Goal: Use online tool/utility: Use online tool/utility

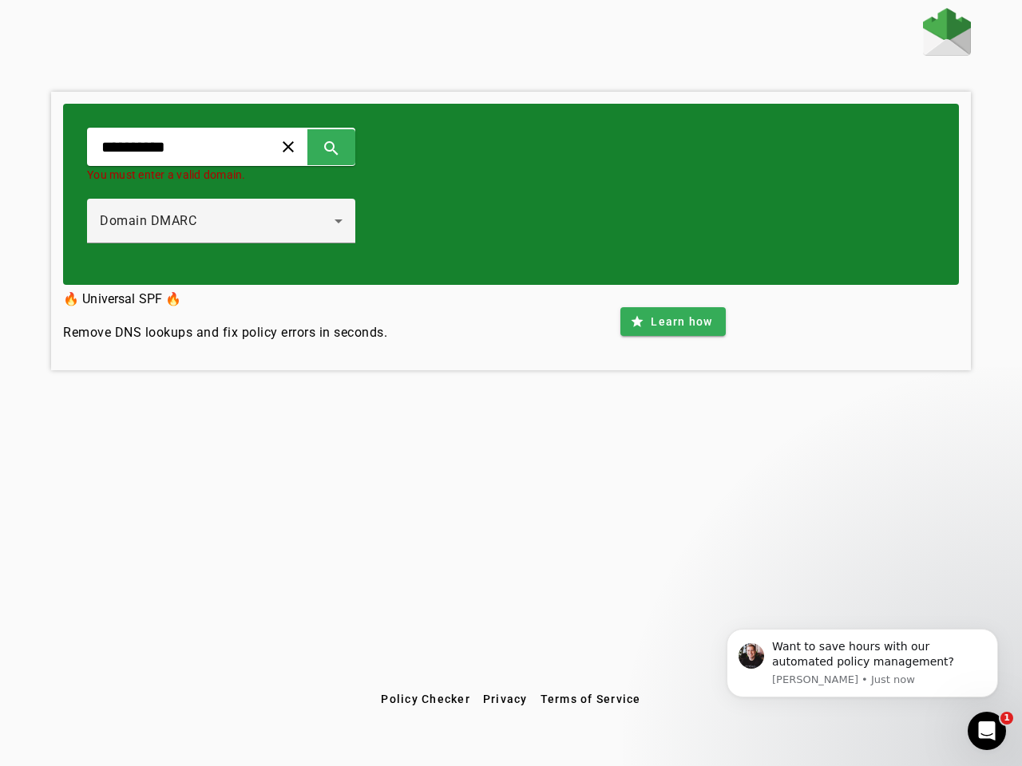
click at [307, 147] on span at bounding box center [288, 147] width 38 height 38
click at [350, 147] on span at bounding box center [331, 147] width 38 height 38
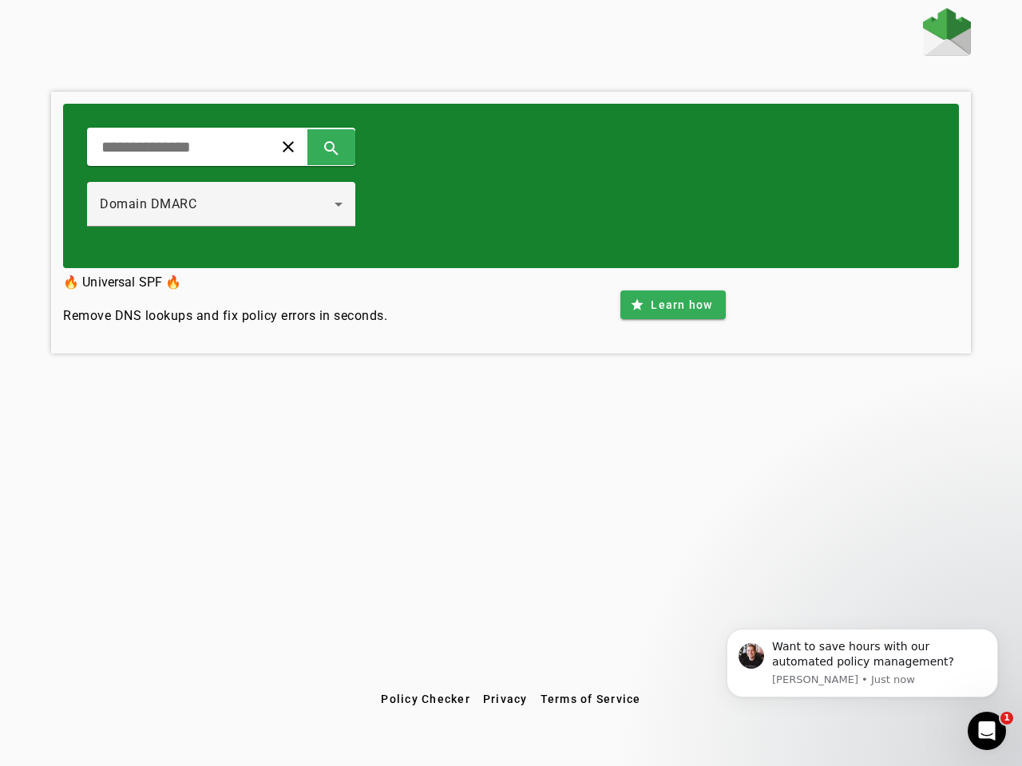
click at [238, 221] on div "Domain DMARC" at bounding box center [221, 204] width 243 height 45
click at [672, 322] on span at bounding box center [672, 305] width 105 height 38
click at [425, 699] on span "Policy Checker" at bounding box center [425, 699] width 89 height 13
click at [505, 699] on span "Privacy" at bounding box center [505, 699] width 45 height 13
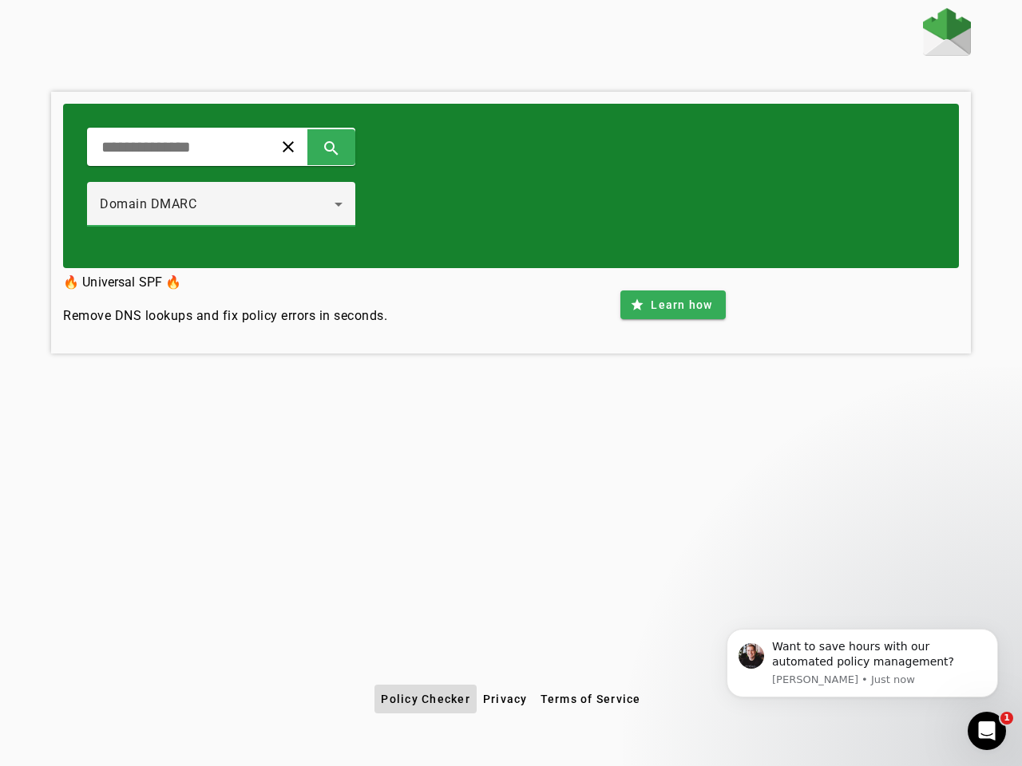
click at [590, 699] on span "Terms of Service" at bounding box center [590, 699] width 101 height 13
click at [862, 663] on div "Want to save hours with our automated policy management?" at bounding box center [879, 654] width 214 height 31
click at [1001, 633] on div "clear search Domain DMARC 🔥 Universal SPF 🔥 Remove DNS lookups and fix policy e…" at bounding box center [511, 346] width 1022 height 677
